Goal: Navigation & Orientation: Find specific page/section

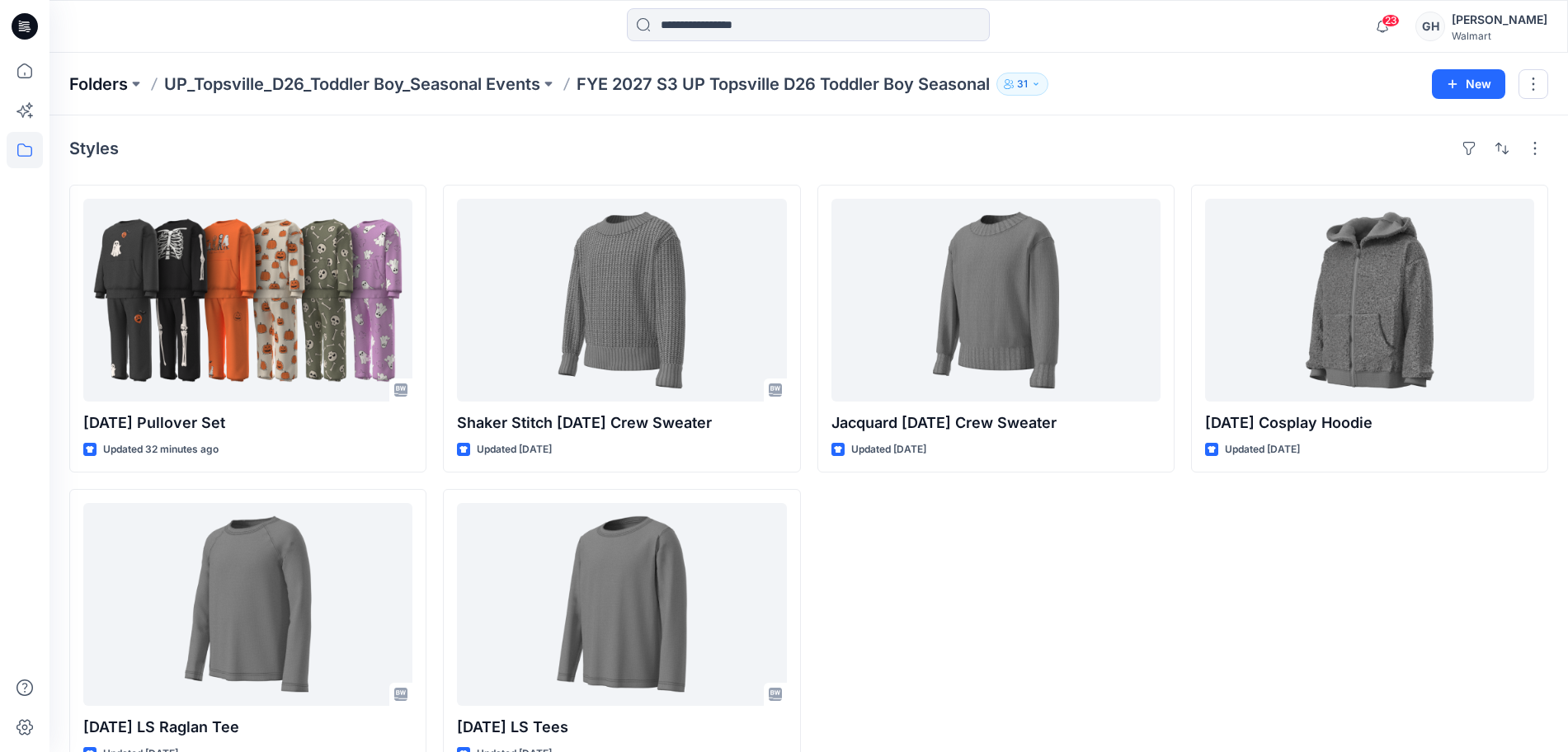
click at [95, 72] on p "Folders" at bounding box center [99, 84] width 59 height 23
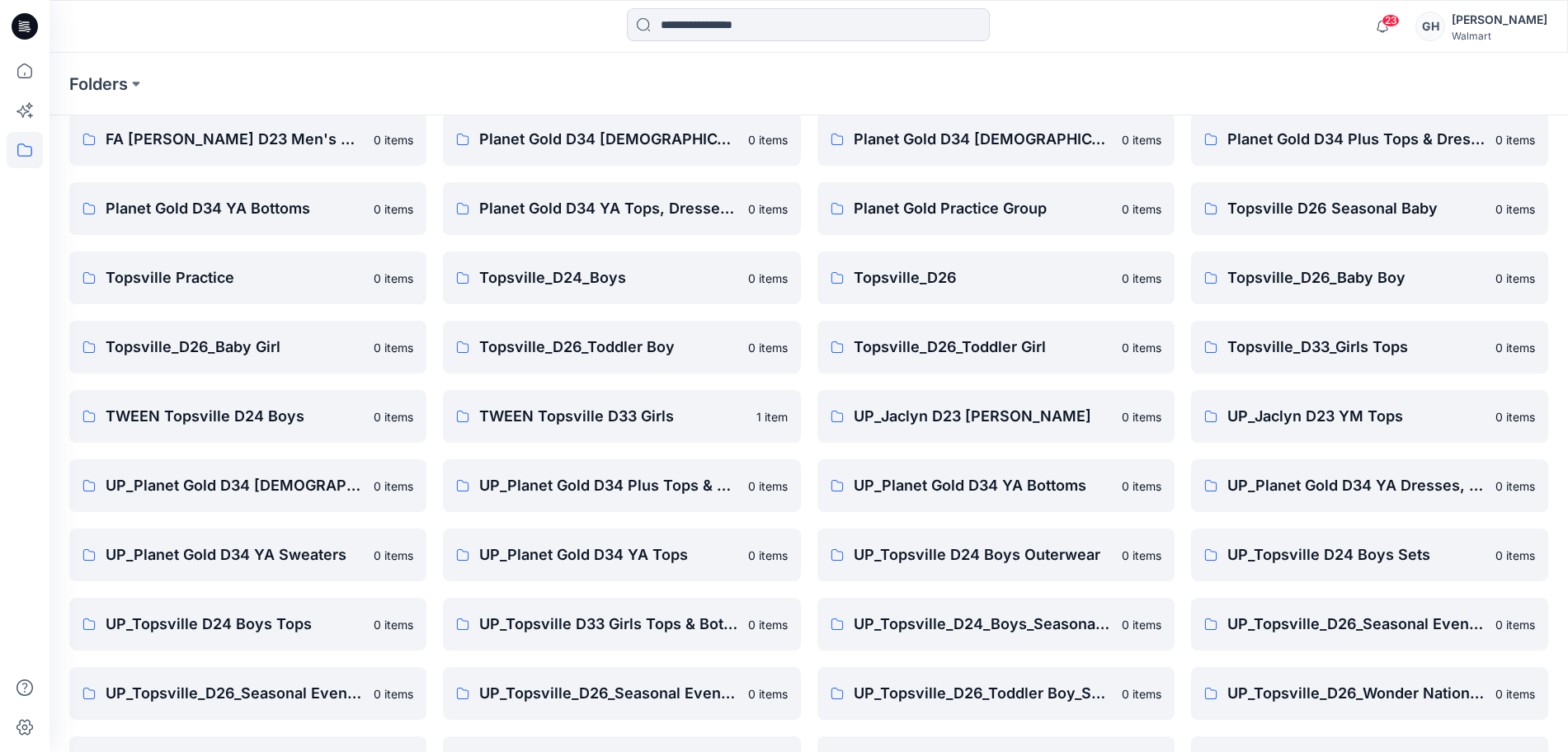
scroll to position [103, 0]
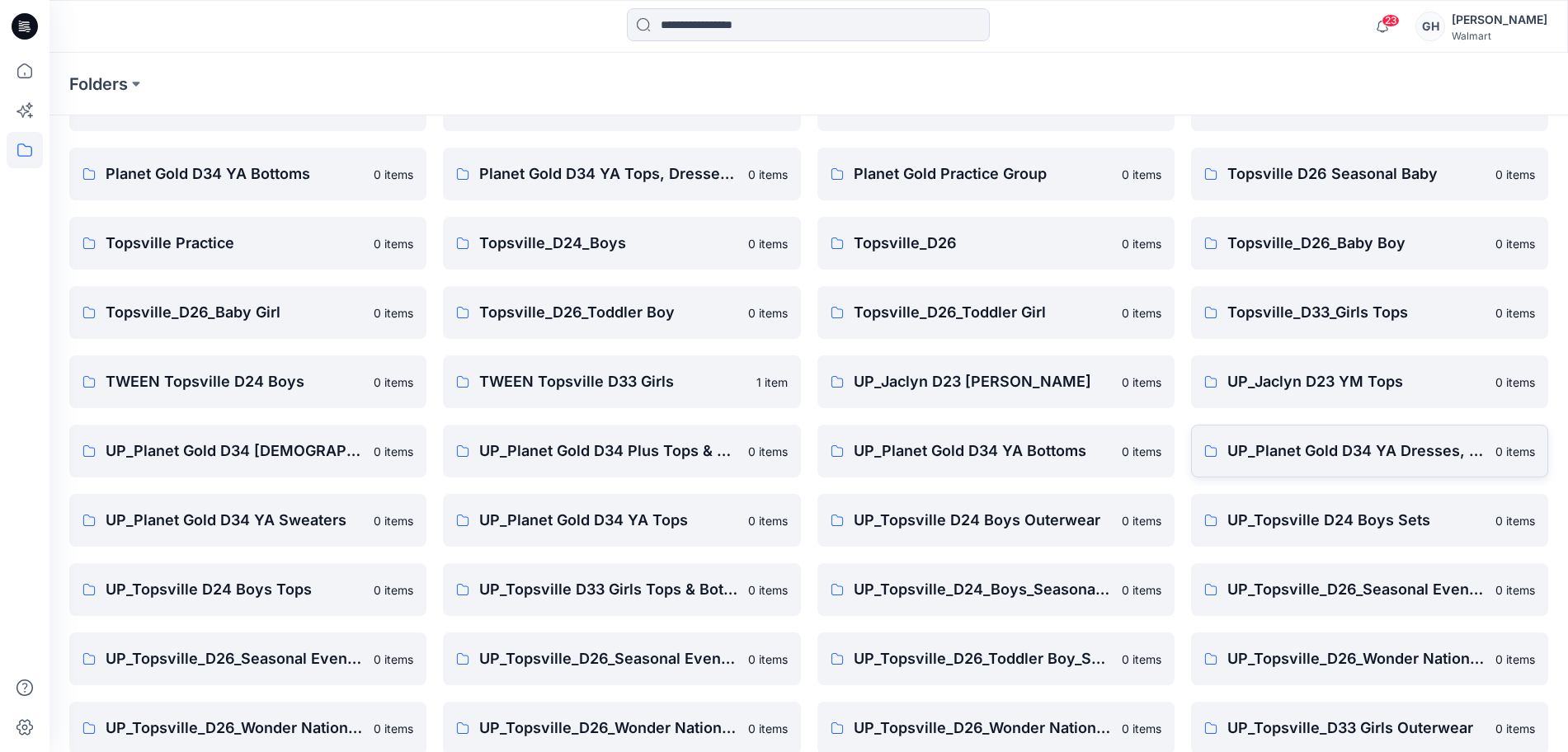
click at [1254, 437] on link "UP_Planet Gold D34 YA Dresses, Sets, and Rompers 0 items" at bounding box center [1370, 451] width 357 height 53
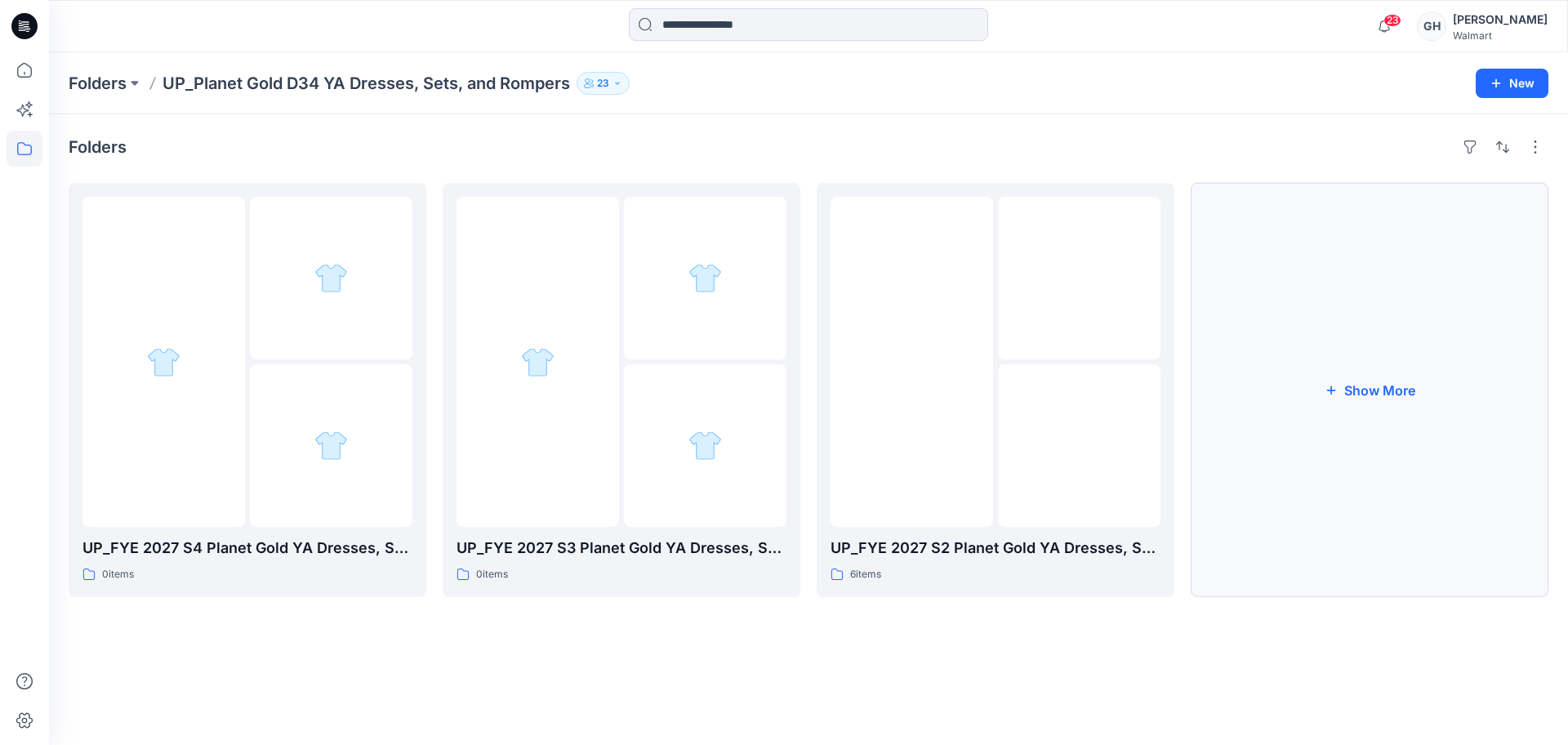
click at [1322, 381] on button "Show More" at bounding box center [1369, 390] width 357 height 414
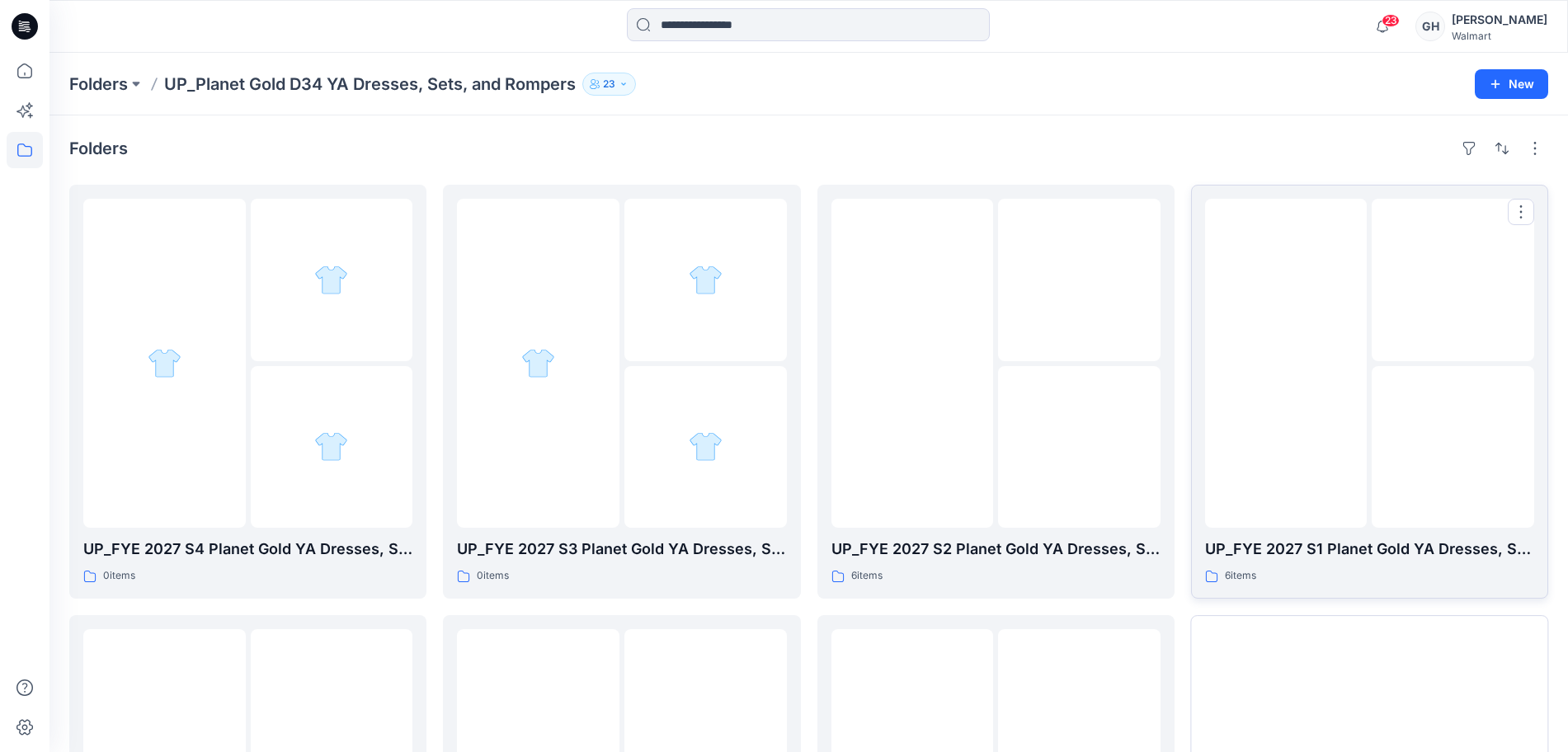
click at [1286, 363] on img at bounding box center [1286, 363] width 0 height 0
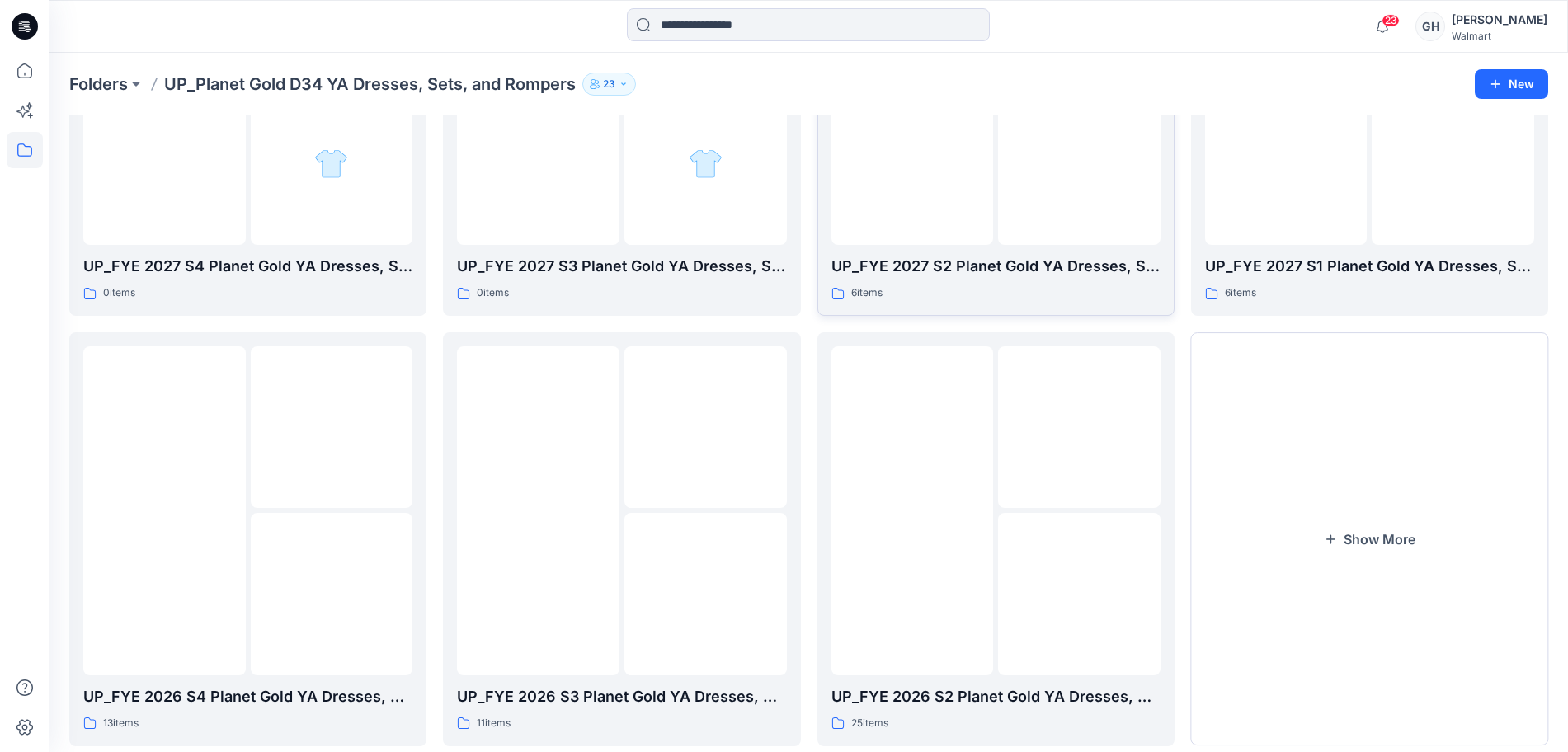
scroll to position [323, 0]
